Goal: Transaction & Acquisition: Purchase product/service

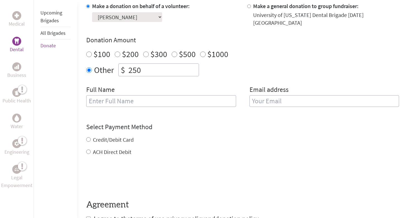
scroll to position [178, 0]
click at [125, 136] on label "Credit/Debit Card" at bounding box center [113, 139] width 41 height 7
click at [91, 137] on input "Credit/Debit Card" at bounding box center [88, 139] width 4 height 4
radio input "true"
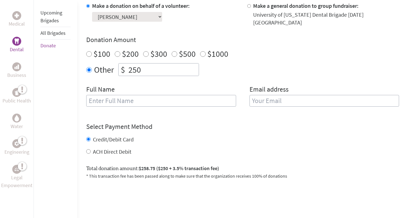
click at [118, 148] on label "ACH Direct Debit" at bounding box center [112, 151] width 38 height 7
click at [91, 150] on input "ACH Direct Debit" at bounding box center [88, 152] width 4 height 4
radio input "true"
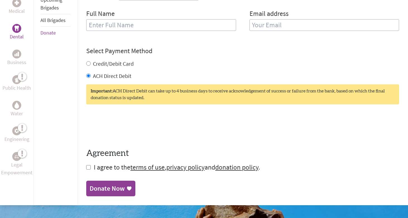
scroll to position [249, 0]
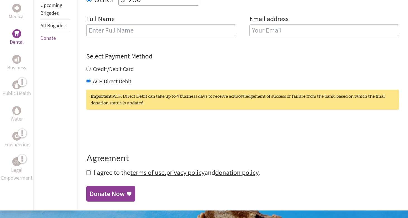
click at [91, 168] on form "Make a donation on behalf of a volunteer: Select a volunteer... [PERSON_NAME] […" at bounding box center [242, 54] width 313 height 246
click at [90, 171] on input "checkbox" at bounding box center [88, 173] width 4 height 4
checkbox input "true"
click at [118, 25] on input "text" at bounding box center [161, 31] width 150 height 12
type input "[PERSON_NAME]"
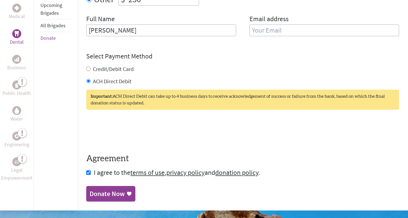
click at [141, 57] on div "Select Payment Method NOTE: American Express is not accepted. Please proceed no…" at bounding box center [242, 68] width 313 height 33
click at [128, 66] on label "Credit/Debit Card" at bounding box center [113, 69] width 41 height 7
click at [91, 67] on input "Credit/Debit Card" at bounding box center [88, 69] width 4 height 4
radio input "true"
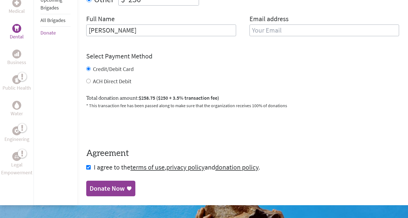
click at [124, 78] on label "ACH Direct Debit" at bounding box center [112, 81] width 38 height 7
click at [91, 79] on input "ACH Direct Debit" at bounding box center [88, 81] width 4 height 4
radio input "true"
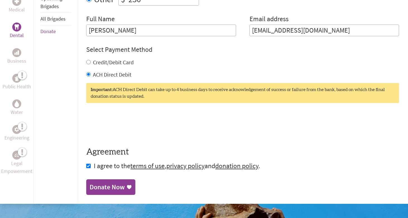
type input "[EMAIL_ADDRESS][DOMAIN_NAME]"
click at [108, 180] on link "Donate Now" at bounding box center [110, 188] width 49 height 16
